Goal: Task Accomplishment & Management: Manage account settings

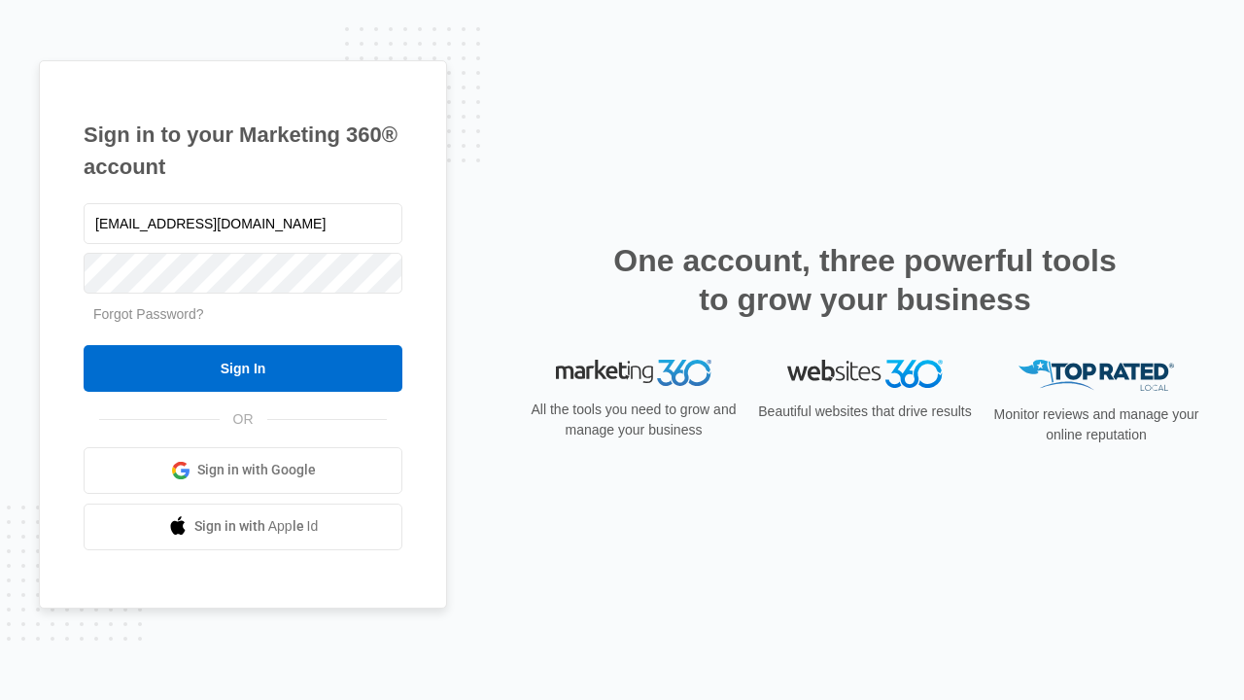
type input "[EMAIL_ADDRESS][DOMAIN_NAME]"
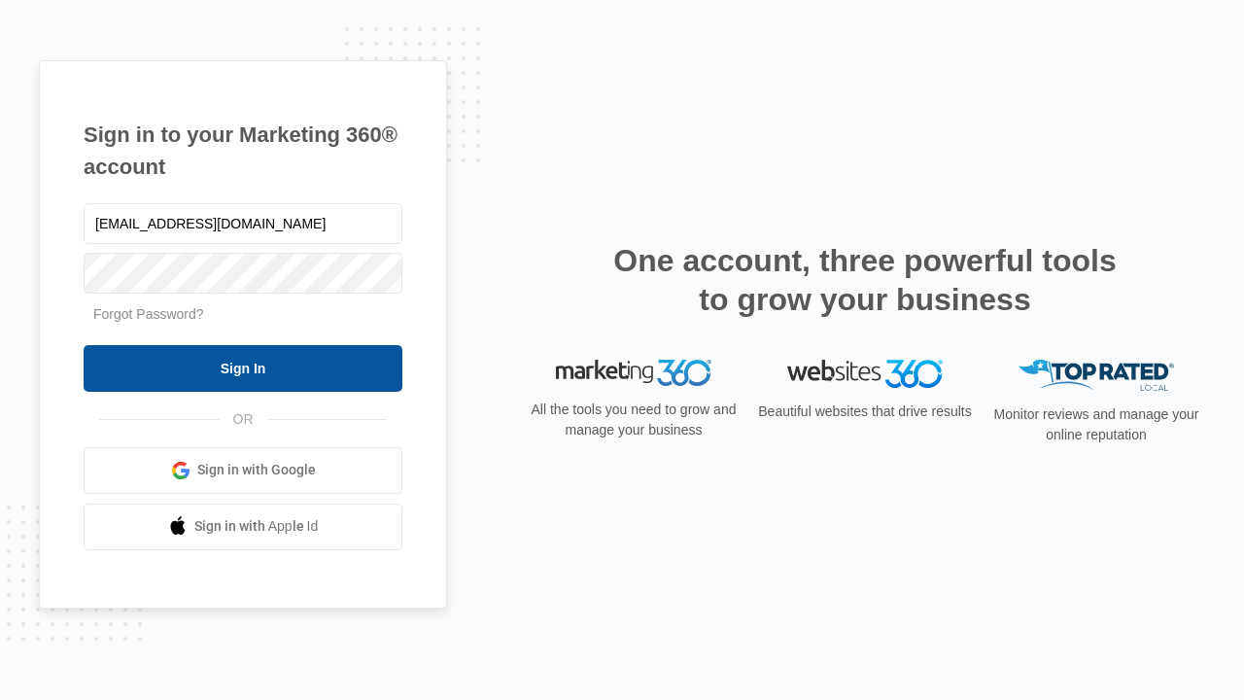
click at [243, 367] on input "Sign In" at bounding box center [243, 368] width 319 height 47
